Goal: Information Seeking & Learning: Learn about a topic

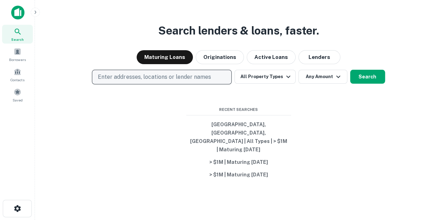
click at [173, 81] on p "Enter addresses, locations or lender names" at bounding box center [154, 77] width 113 height 8
type input "**********"
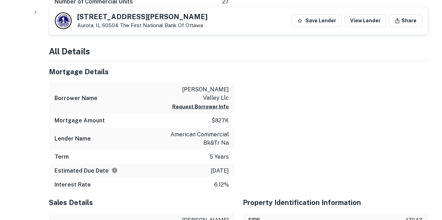
scroll to position [594, 0]
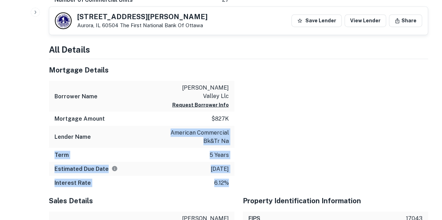
drag, startPoint x: 170, startPoint y: 117, endPoint x: 248, endPoint y: 121, distance: 78.3
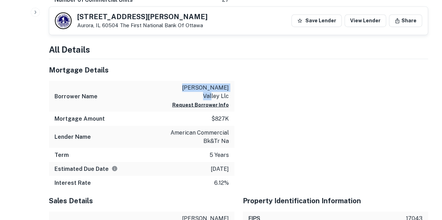
drag, startPoint x: 182, startPoint y: 79, endPoint x: 233, endPoint y: 76, distance: 51.4
click at [233, 81] on div "Borrower Name rs fox valley llc Request Borrower Info" at bounding box center [141, 96] width 185 height 31
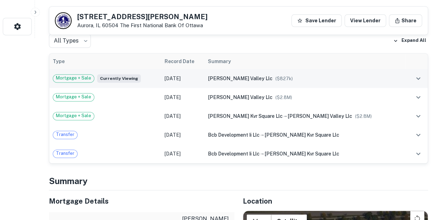
scroll to position [140, 0]
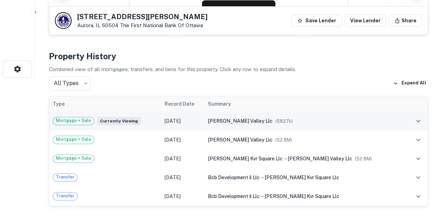
click at [188, 122] on td "[DATE]" at bounding box center [182, 121] width 43 height 19
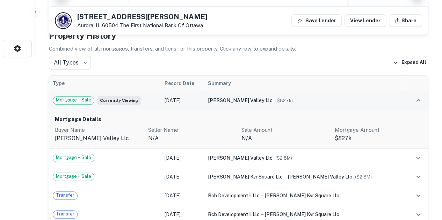
scroll to position [175, 0]
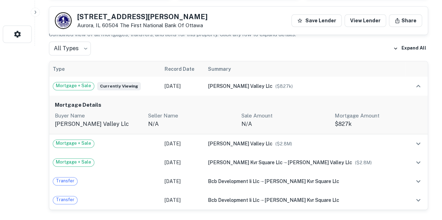
click at [367, 118] on p "Mortgage Amount" at bounding box center [378, 116] width 88 height 8
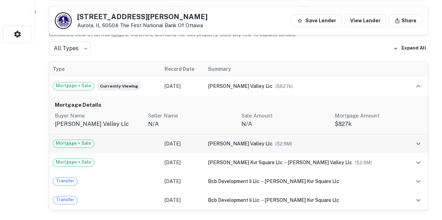
click at [335, 143] on div "rs fox valley llc ($ 2.8M )" at bounding box center [305, 144] width 194 height 8
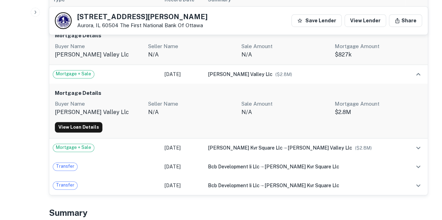
scroll to position [244, 0]
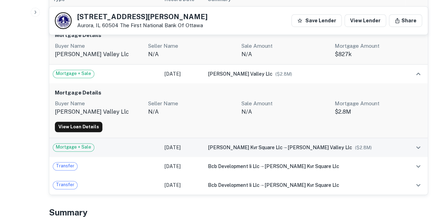
click at [158, 144] on div "Mortgage + Sale" at bounding box center [105, 148] width 105 height 8
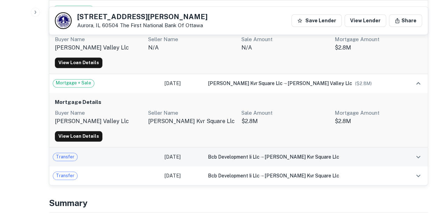
scroll to position [314, 0]
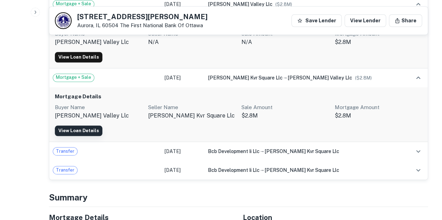
click at [82, 133] on link "View Loan Details" at bounding box center [78, 131] width 47 height 10
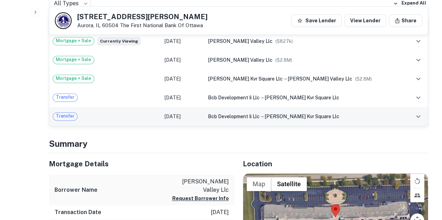
scroll to position [210, 0]
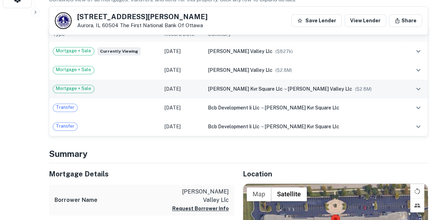
click at [158, 88] on div "Mortgage + Sale" at bounding box center [105, 89] width 105 height 8
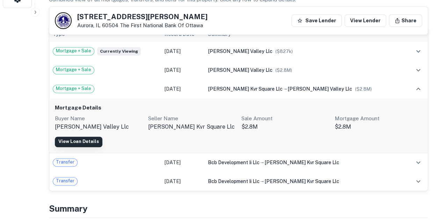
click at [80, 141] on link "View Loan Details" at bounding box center [78, 142] width 47 height 10
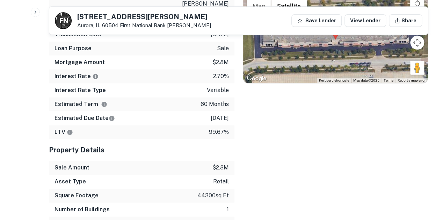
scroll to position [140, 0]
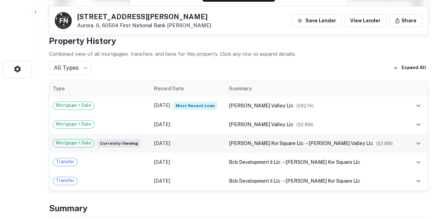
click at [203, 142] on td "[DATE]" at bounding box center [188, 143] width 75 height 19
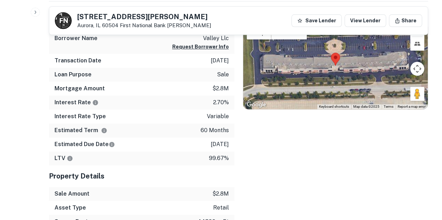
scroll to position [384, 0]
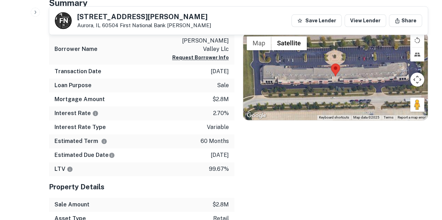
drag, startPoint x: 191, startPoint y: 59, endPoint x: 227, endPoint y: 61, distance: 36.1
click at [227, 65] on div "Transaction Date [DATE]" at bounding box center [141, 72] width 185 height 14
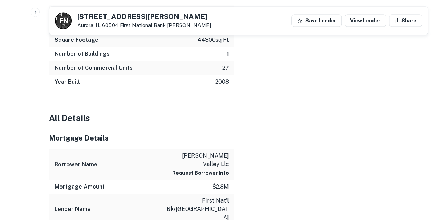
scroll to position [594, 0]
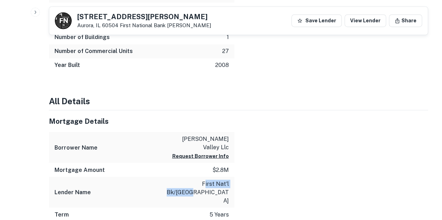
drag, startPoint x: 178, startPoint y: 169, endPoint x: 226, endPoint y: 174, distance: 47.8
click at [226, 174] on div "Mortgage Details Borrower Name [PERSON_NAME] valley llc Request Borrower Info M…" at bounding box center [141, 193] width 185 height 167
click at [272, 161] on div at bounding box center [331, 193] width 194 height 167
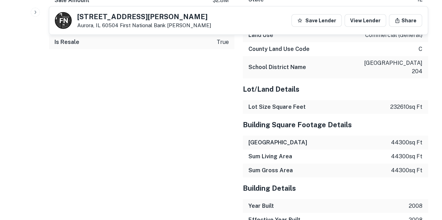
scroll to position [978, 0]
